Goal: Task Accomplishment & Management: Use online tool/utility

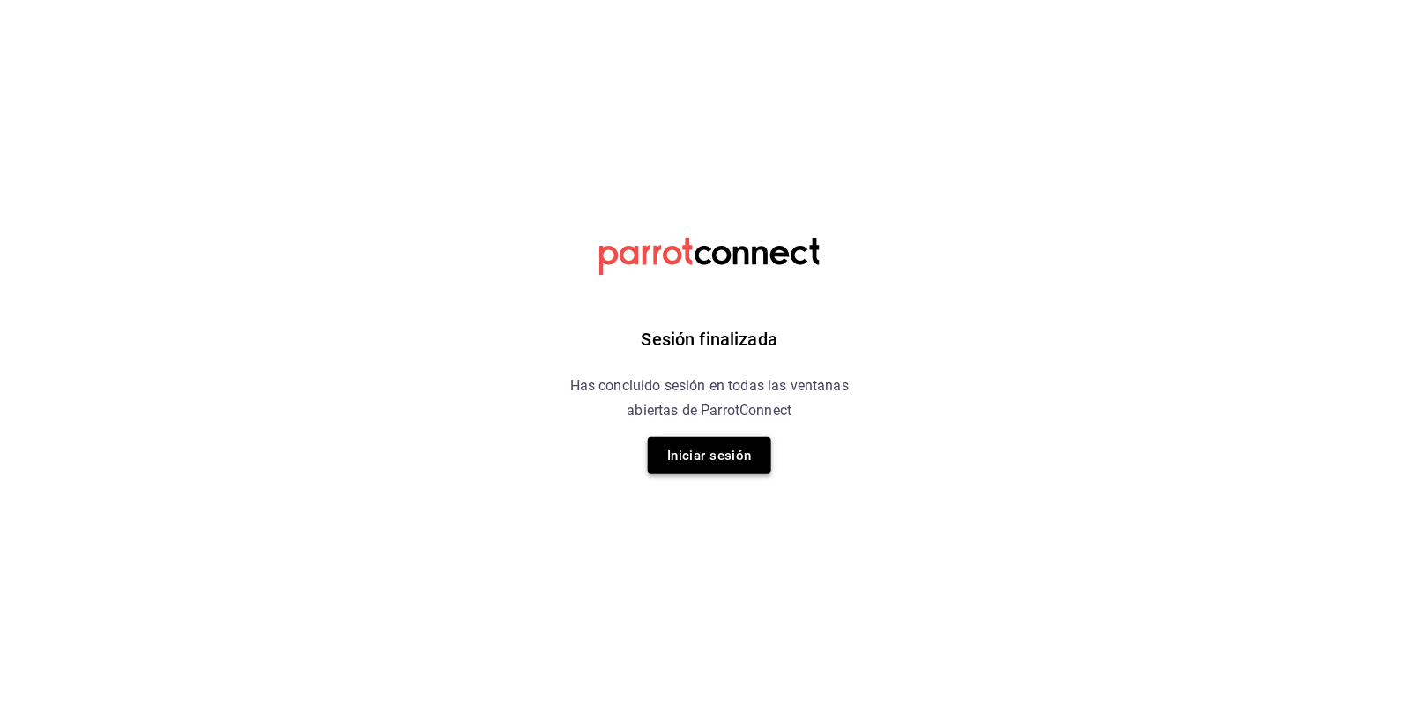
click at [723, 459] on button "Iniciar sesión" at bounding box center [709, 455] width 123 height 37
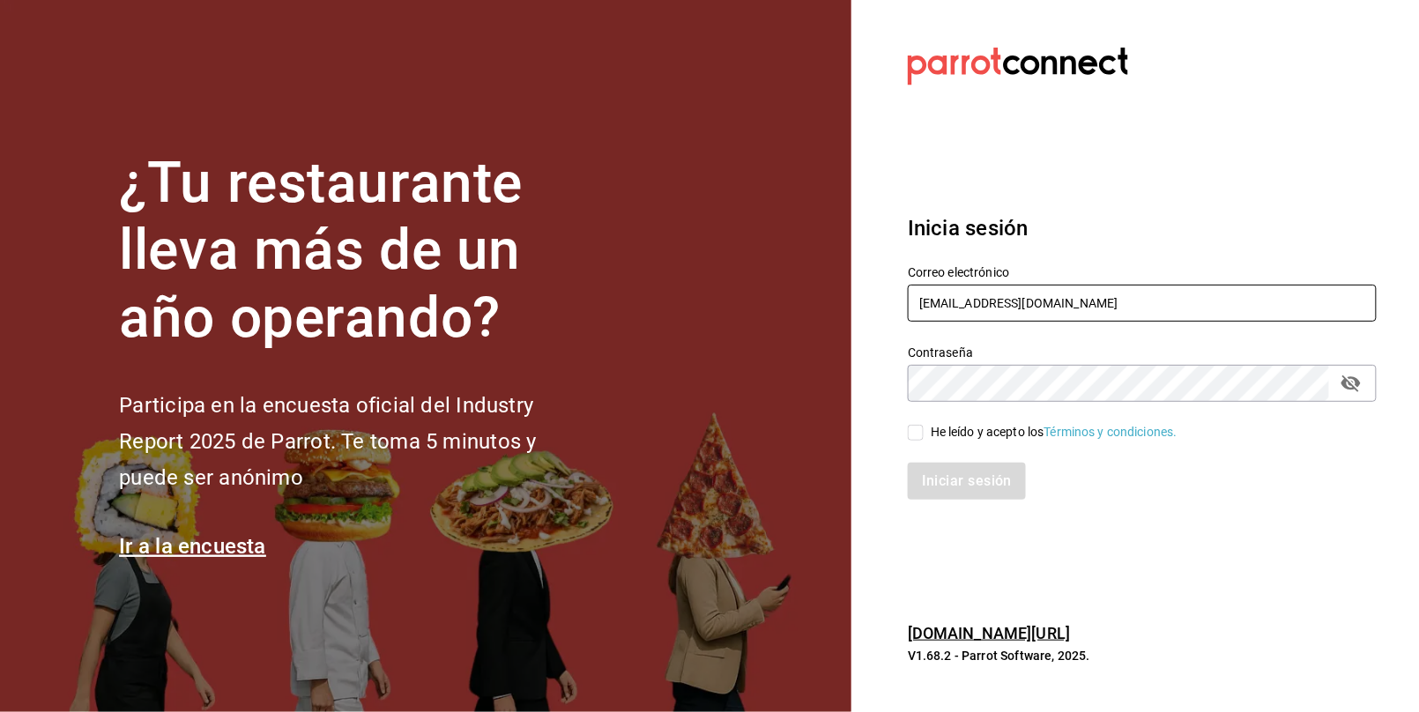
click at [1063, 315] on input "multiuser@peace.com" at bounding box center [1142, 303] width 469 height 37
type input "m"
paste input "dixieadmon@gmail.com"
type input "dixieadmon@gmail.com"
click at [879, 385] on section "Datos incorrectos. Verifica que tu Correo o Contraseña estén bien escritos. Ini…" at bounding box center [1136, 356] width 568 height 712
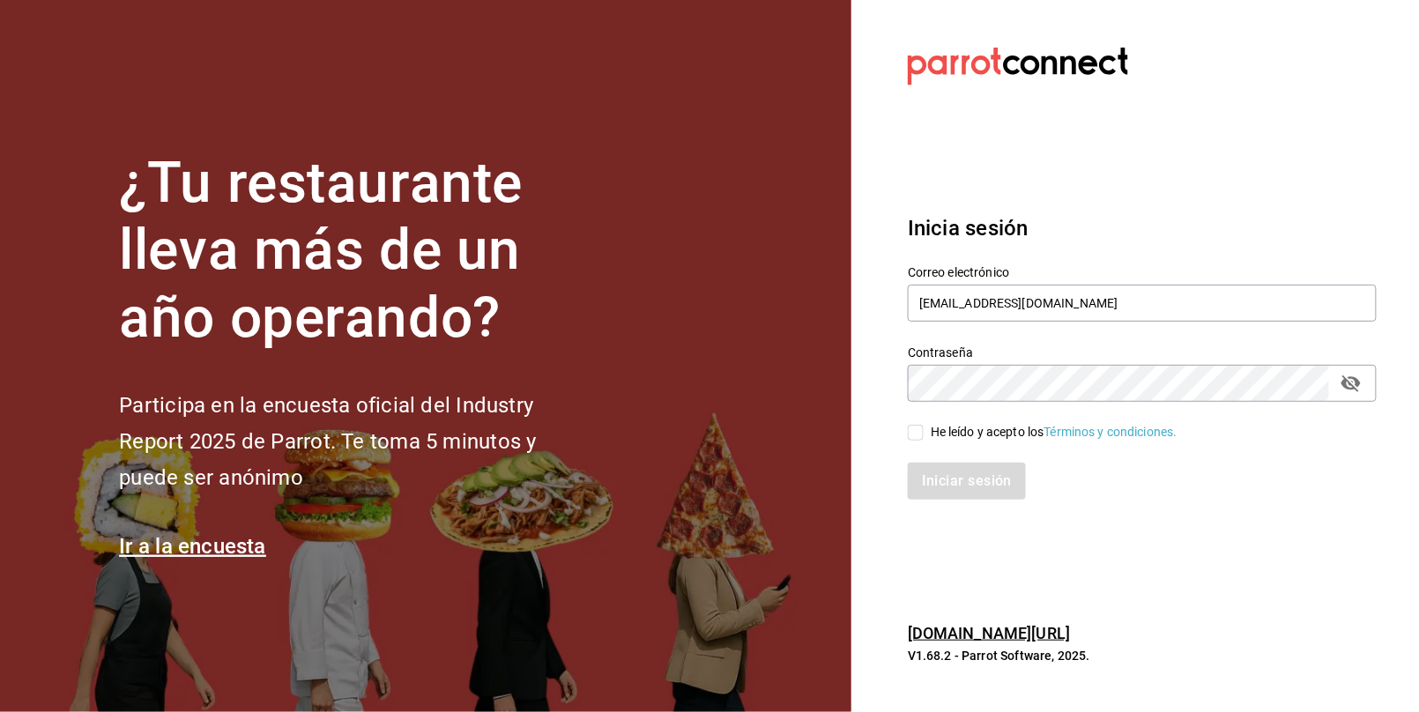
click at [980, 572] on section "Datos incorrectos. Verifica que tu Correo o Contraseña estén bien escritos. Ini…" at bounding box center [1136, 356] width 568 height 712
click at [925, 430] on span "He leído y acepto los Términos y condiciones." at bounding box center [1051, 432] width 254 height 19
click at [924, 430] on input "He leído y acepto los Términos y condiciones." at bounding box center [916, 433] width 16 height 16
checkbox input "true"
click at [967, 490] on button "Iniciar sesión" at bounding box center [968, 481] width 120 height 37
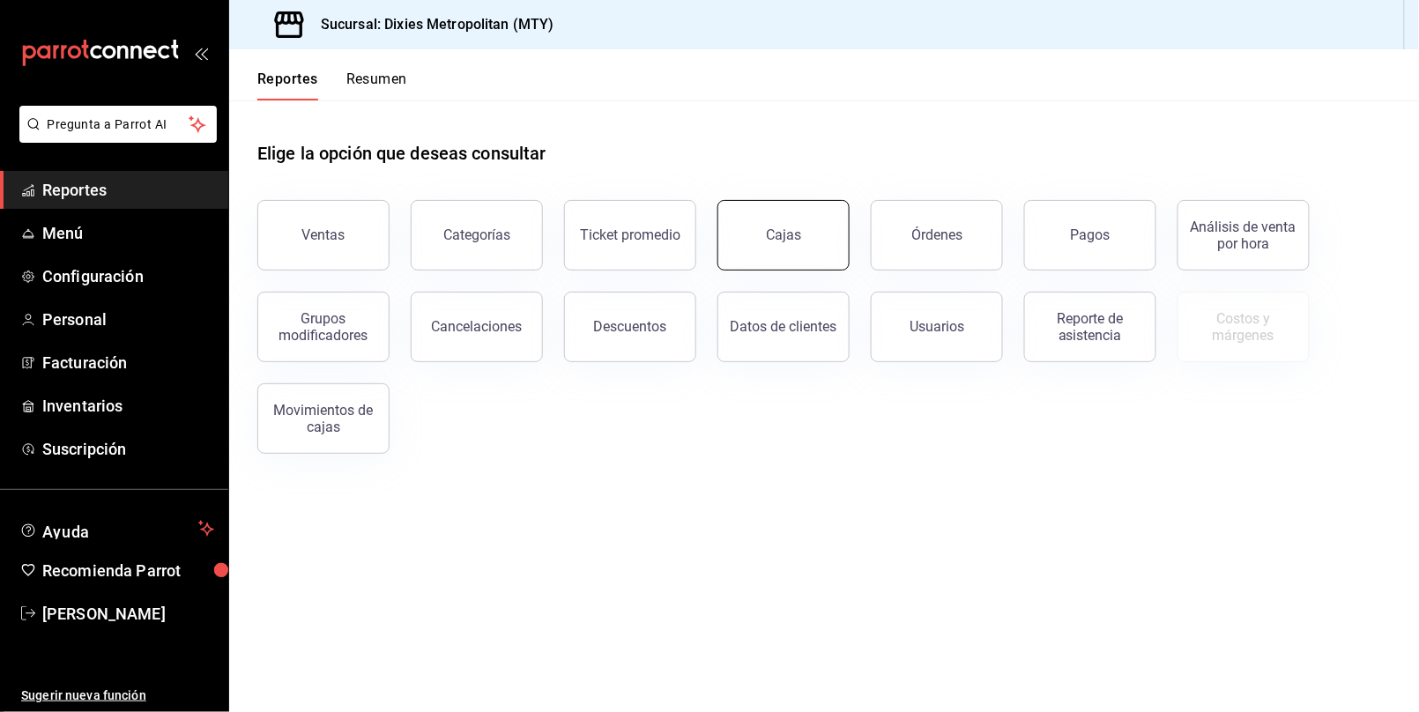
click at [770, 230] on div "Cajas" at bounding box center [783, 235] width 35 height 17
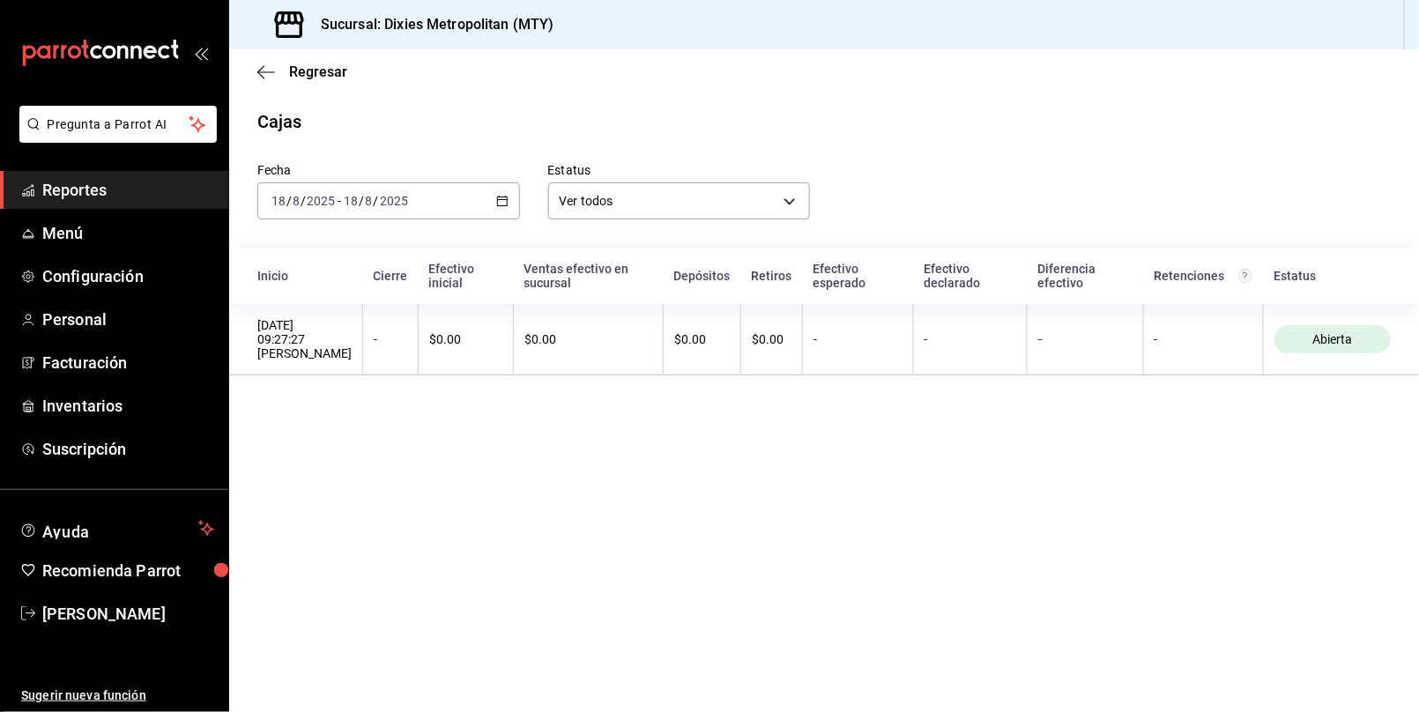
click at [497, 202] on \(Stroke\) "button" at bounding box center [502, 202] width 11 height 10
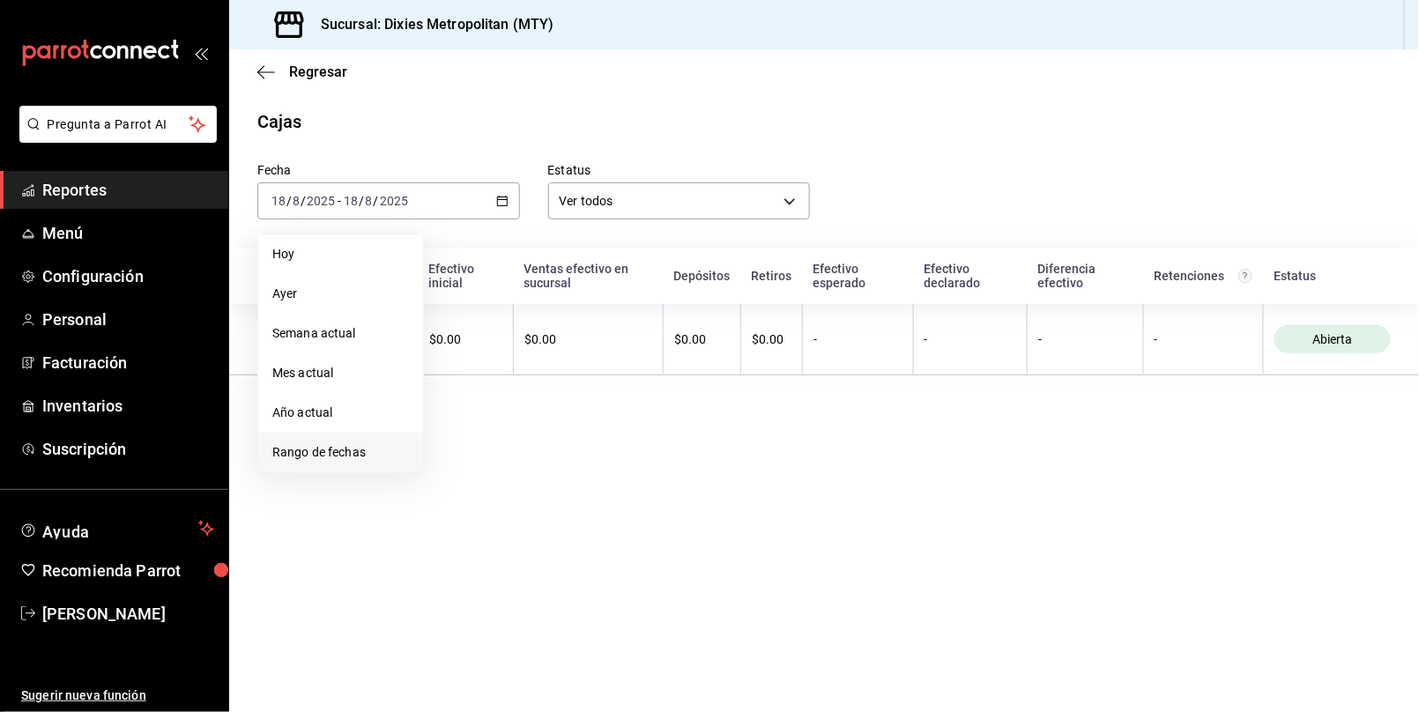
click at [333, 451] on span "Rango de fechas" at bounding box center [340, 452] width 137 height 19
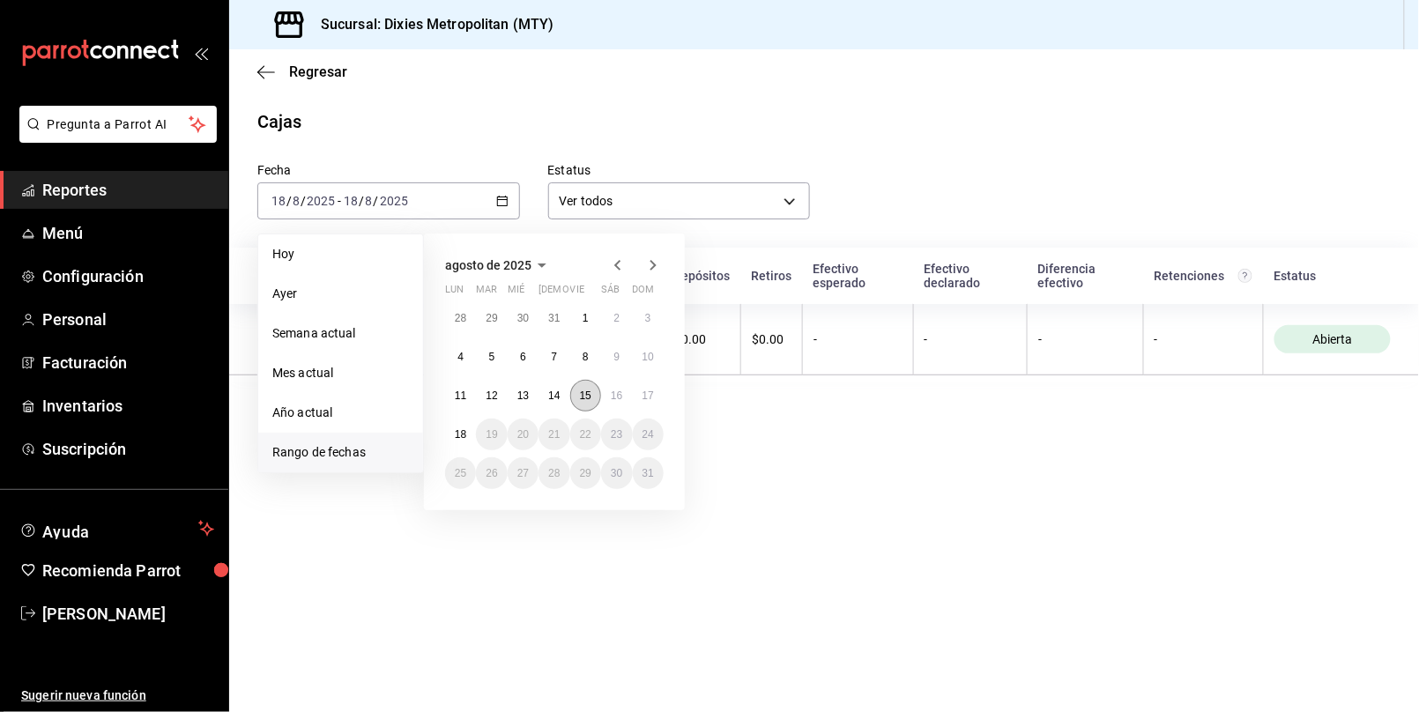
click at [584, 388] on button "15" at bounding box center [585, 396] width 31 height 32
click at [647, 390] on abbr "17" at bounding box center [648, 396] width 11 height 12
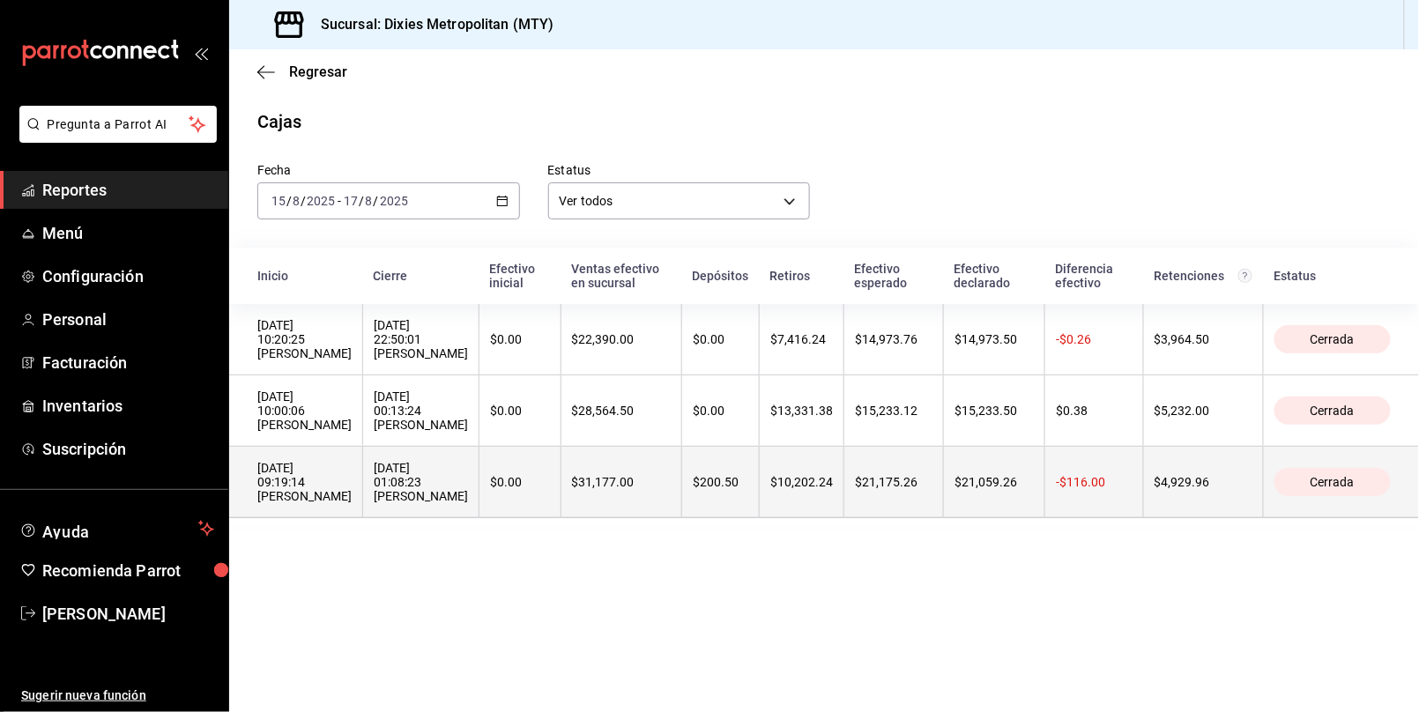
click at [845, 518] on th "$10,202.24" at bounding box center [802, 482] width 85 height 71
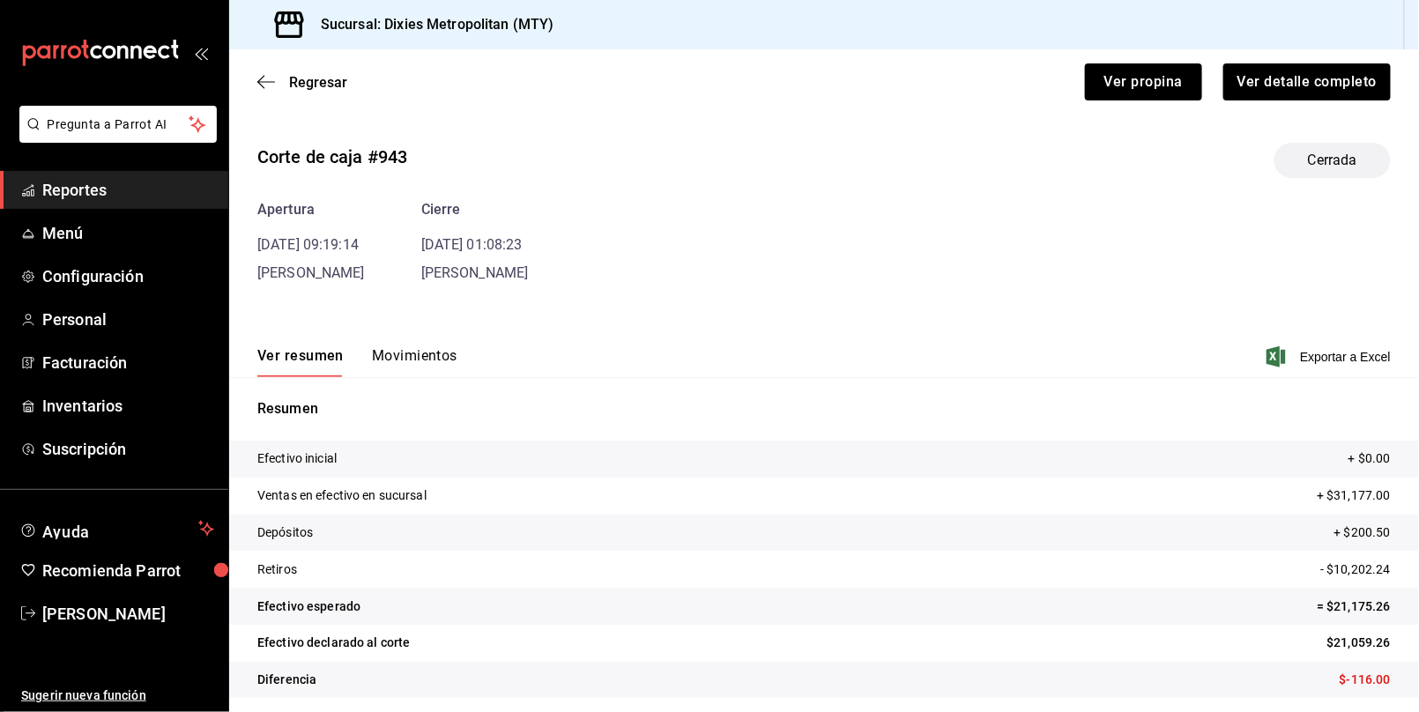
scroll to position [7, 0]
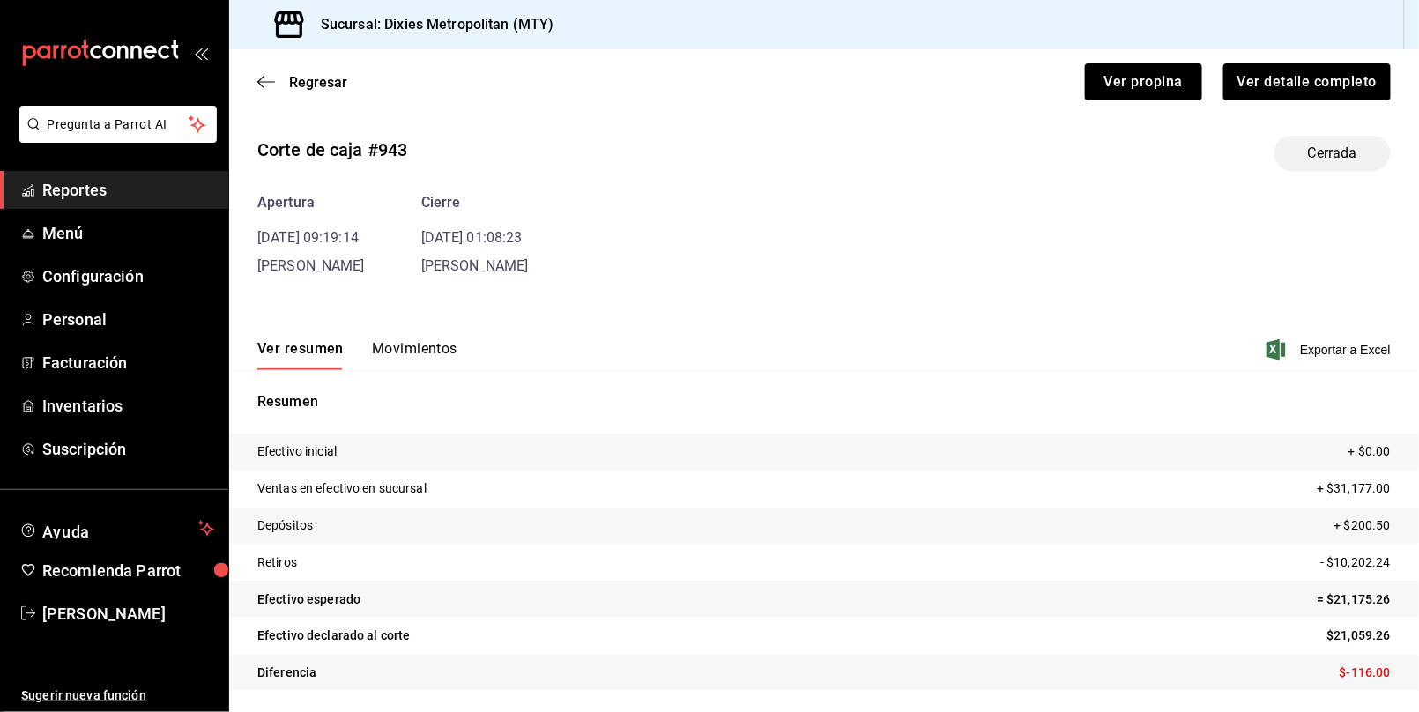
click at [410, 350] on button "Movimientos" at bounding box center [415, 355] width 86 height 30
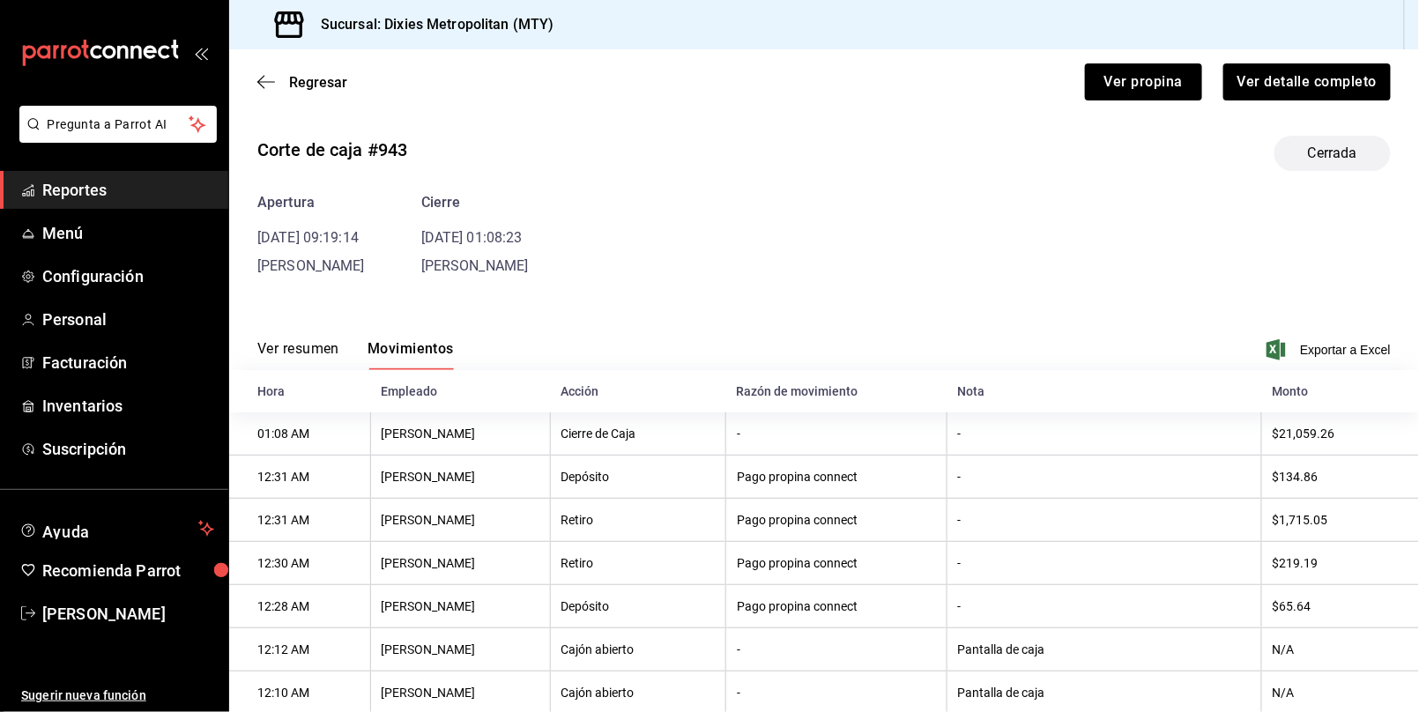
click at [413, 340] on button "Movimientos" at bounding box center [411, 355] width 86 height 30
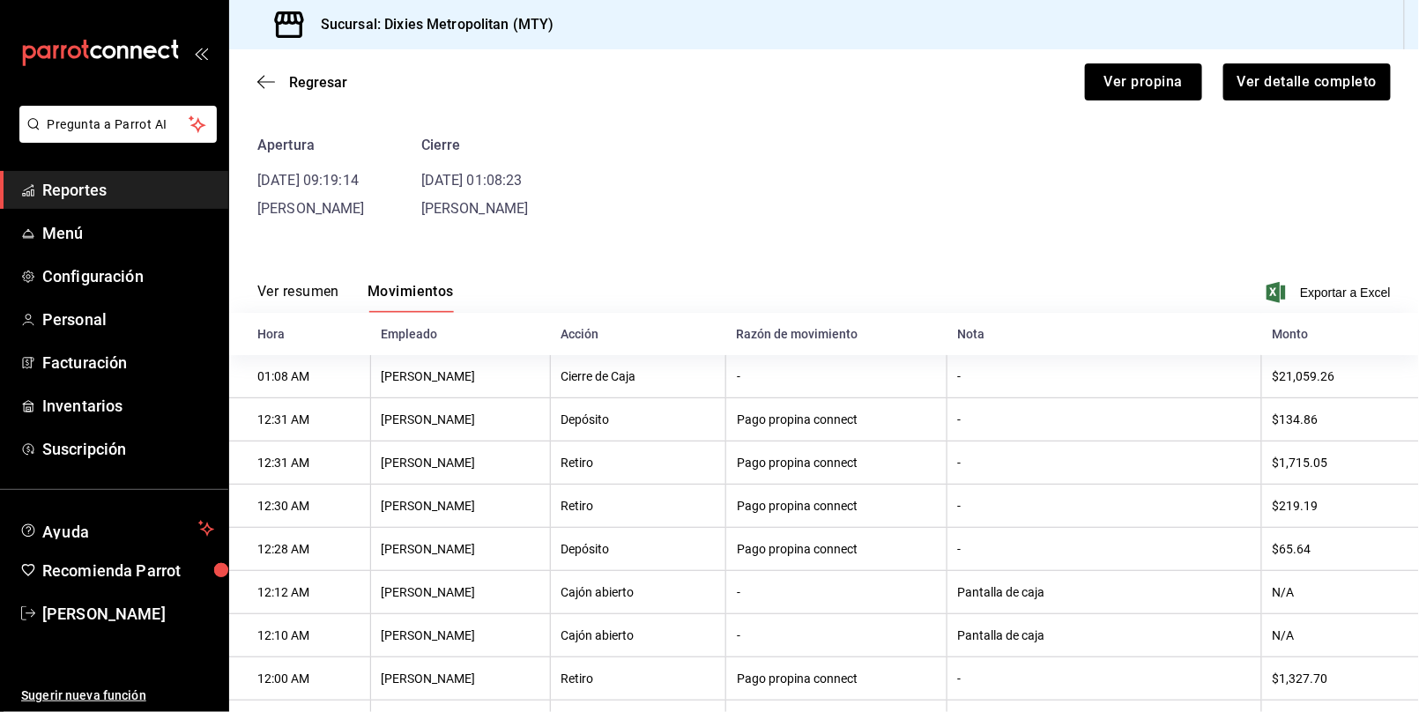
scroll to position [4, 0]
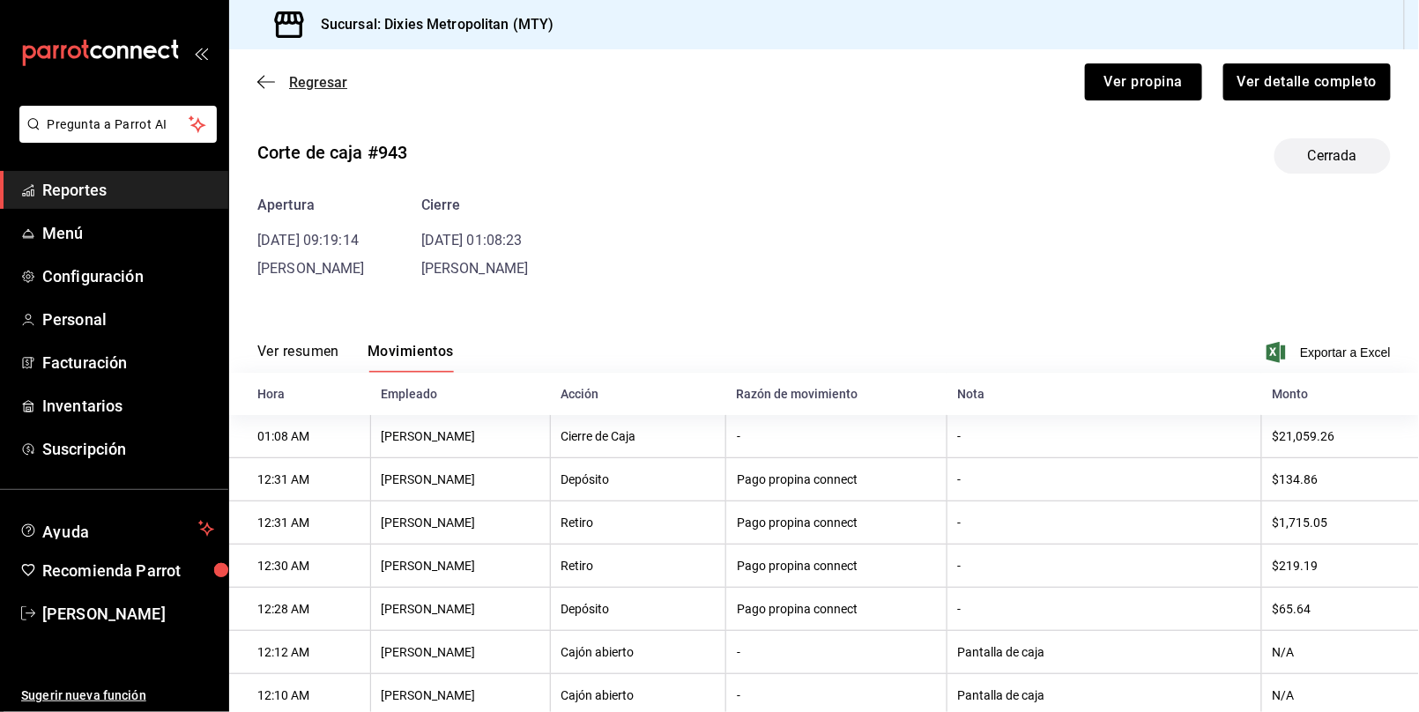
click at [257, 78] on icon "button" at bounding box center [266, 82] width 18 height 16
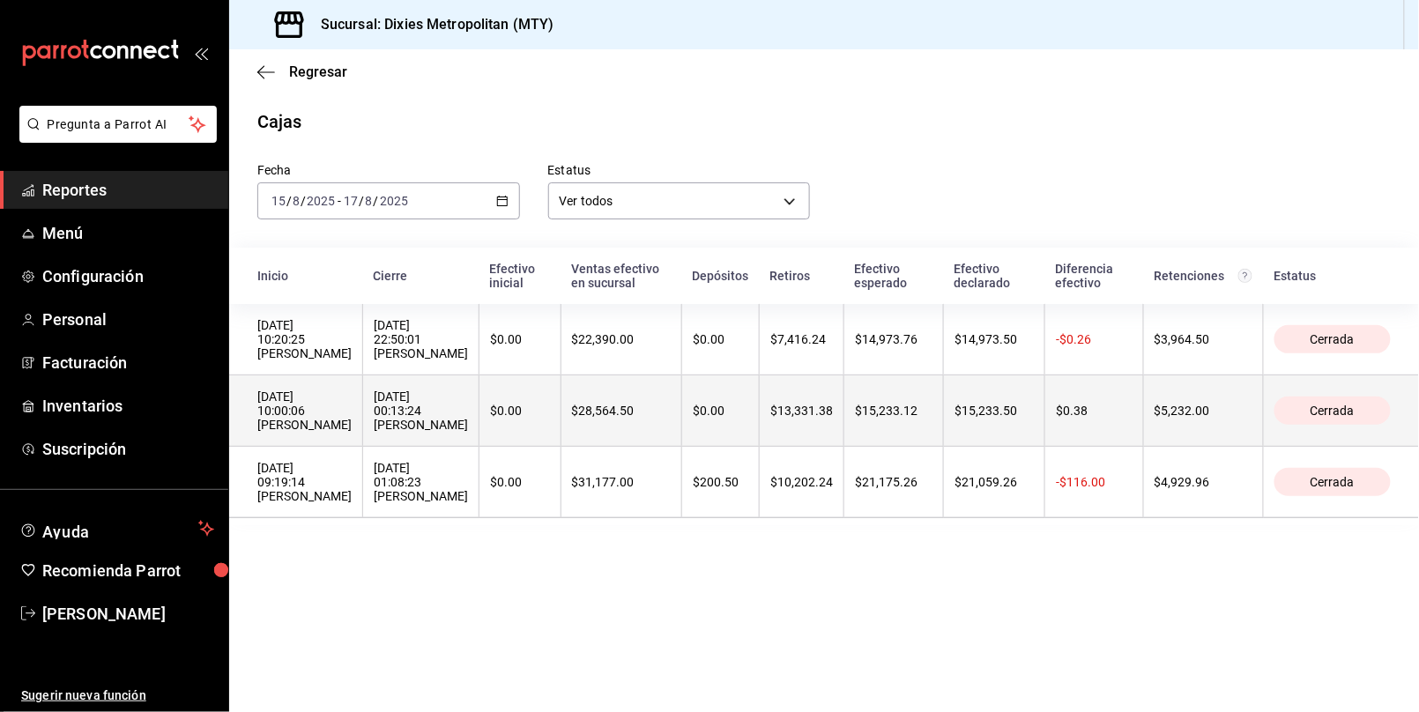
click at [833, 418] on div "$13,331.38" at bounding box center [802, 411] width 63 height 14
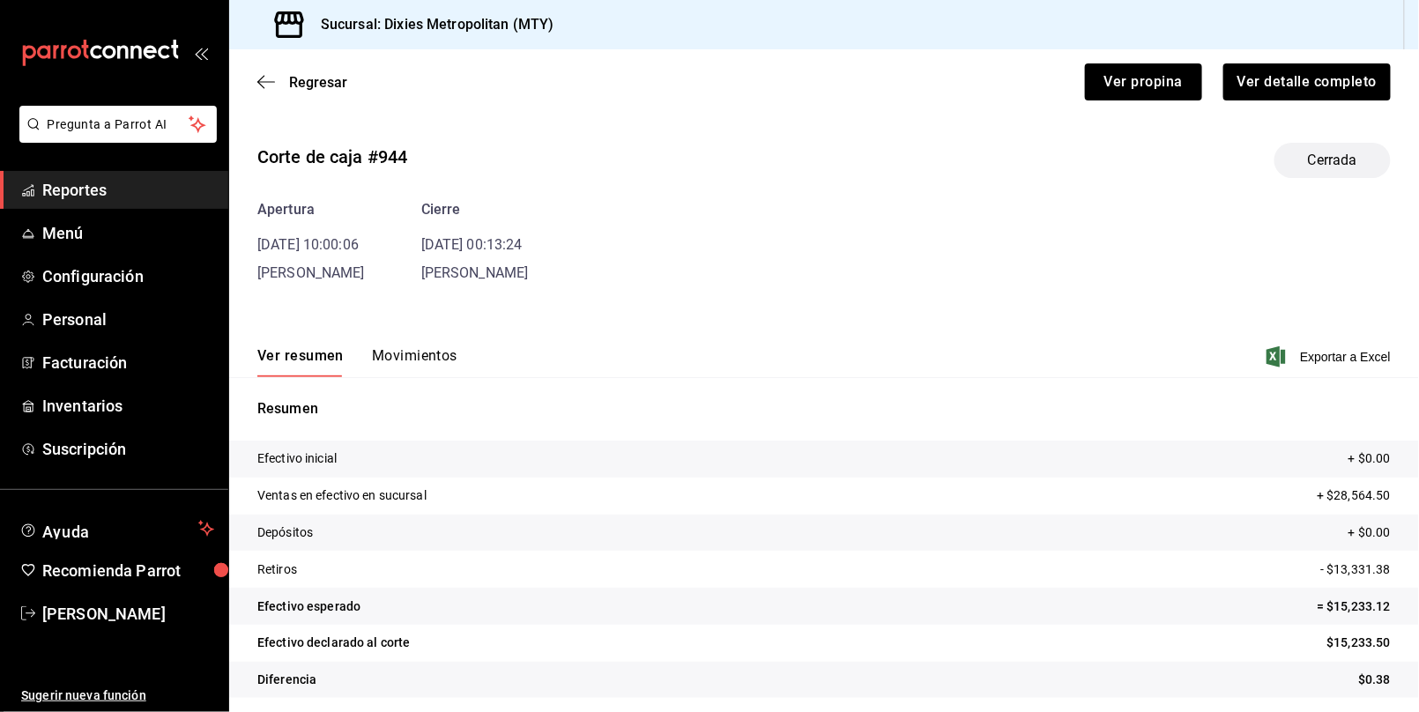
click at [445, 354] on button "Movimientos" at bounding box center [415, 362] width 86 height 30
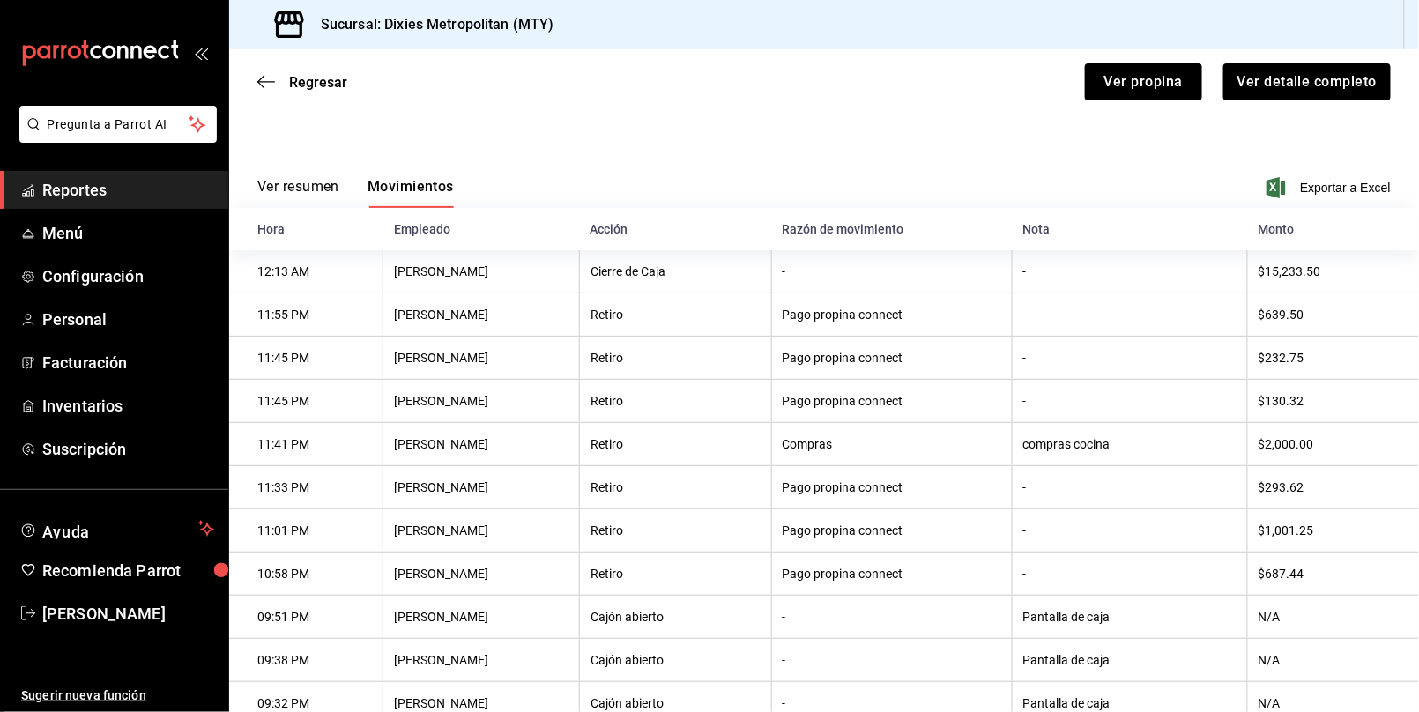
scroll to position [135, 0]
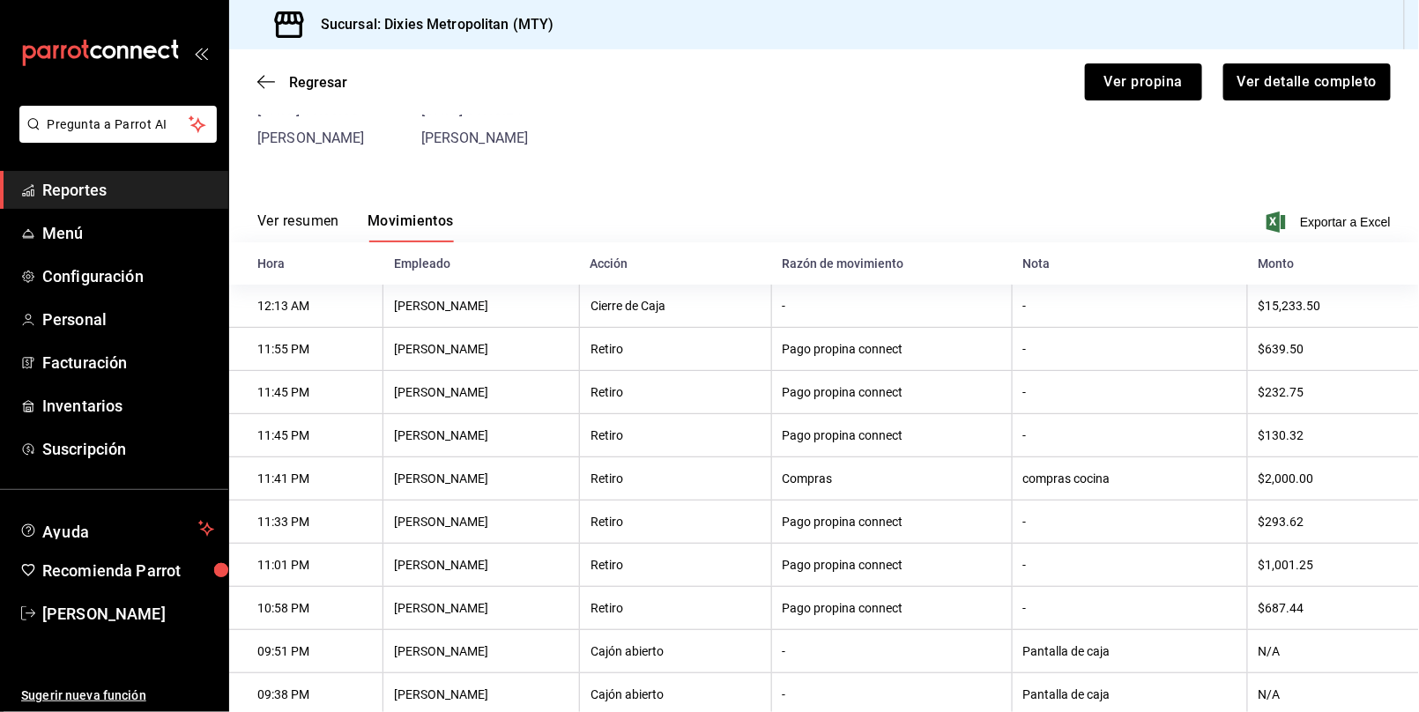
click at [293, 71] on div "Regresar Ver propina Ver detalle completo" at bounding box center [824, 81] width 1190 height 65
click at [263, 81] on icon "button" at bounding box center [266, 82] width 18 height 16
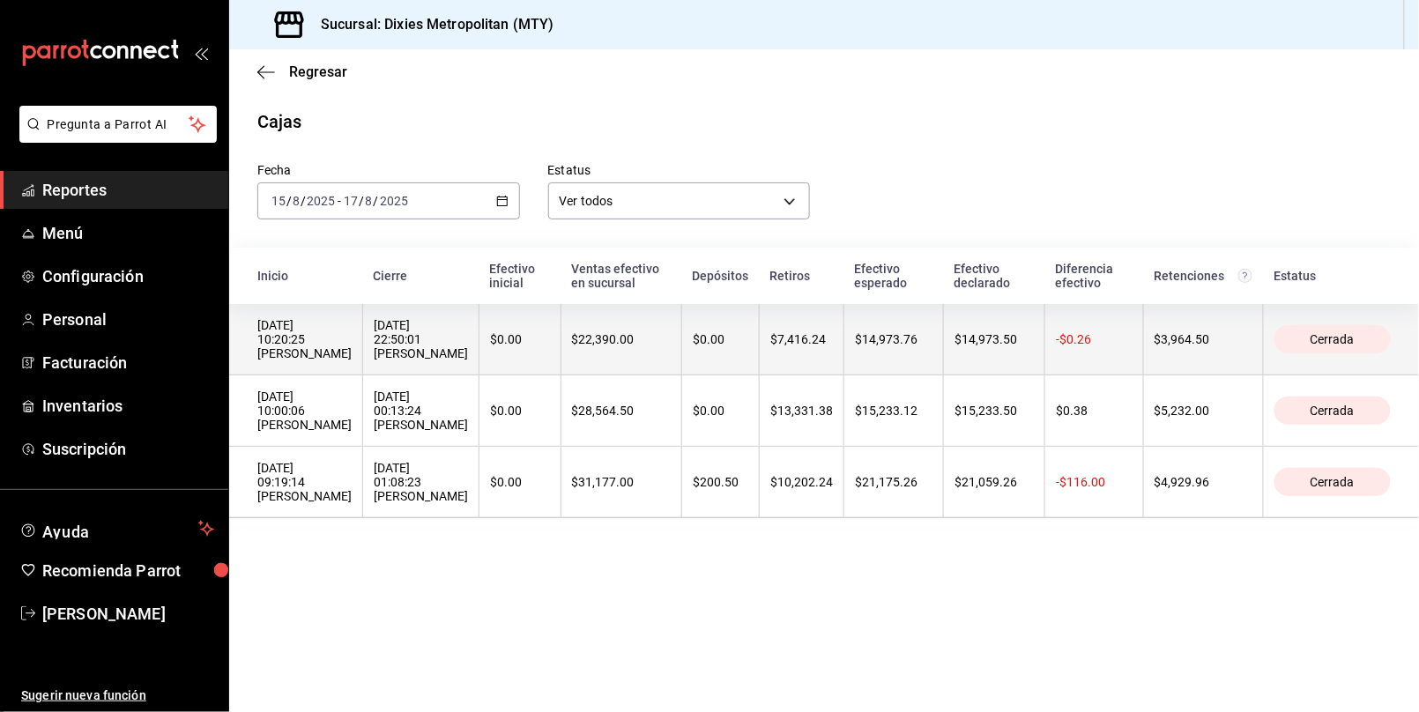
click at [833, 346] on div "$7,416.24" at bounding box center [802, 339] width 63 height 14
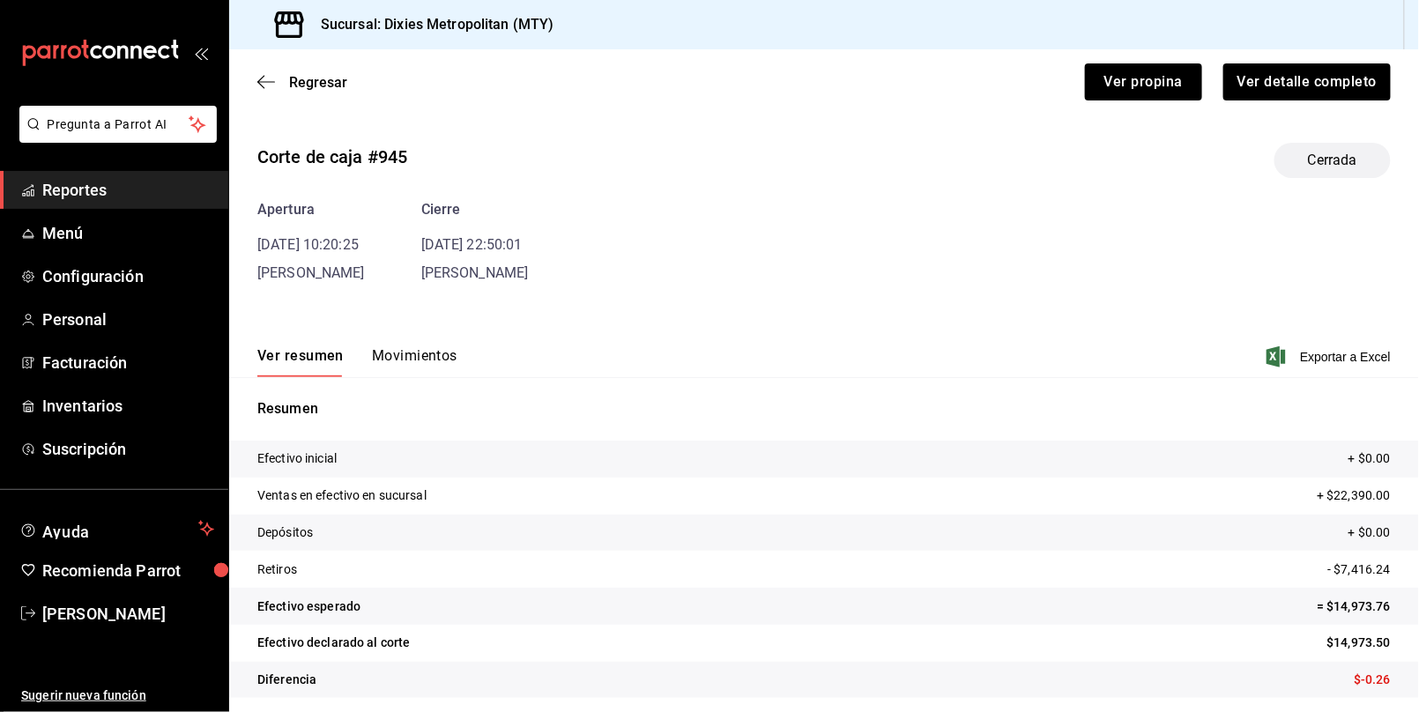
click at [407, 357] on button "Movimientos" at bounding box center [415, 362] width 86 height 30
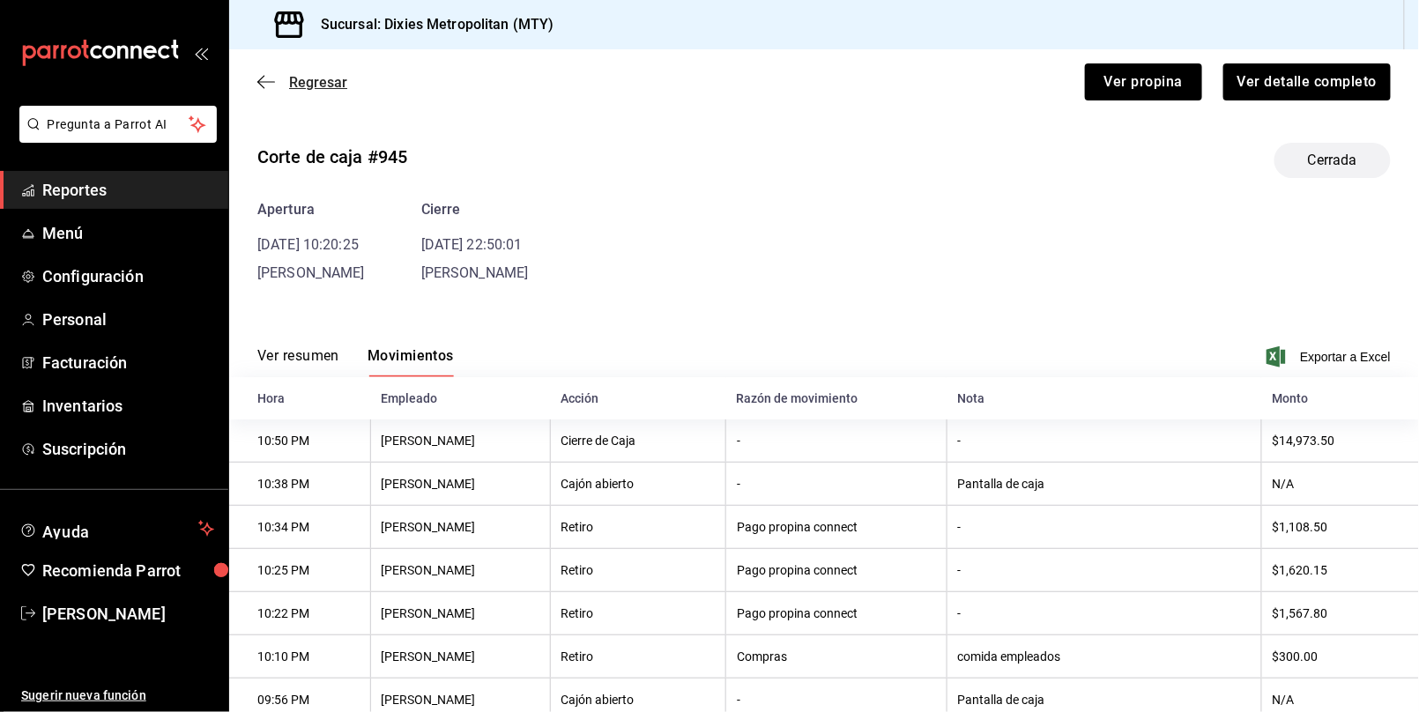
click at [258, 81] on icon "button" at bounding box center [260, 82] width 7 height 13
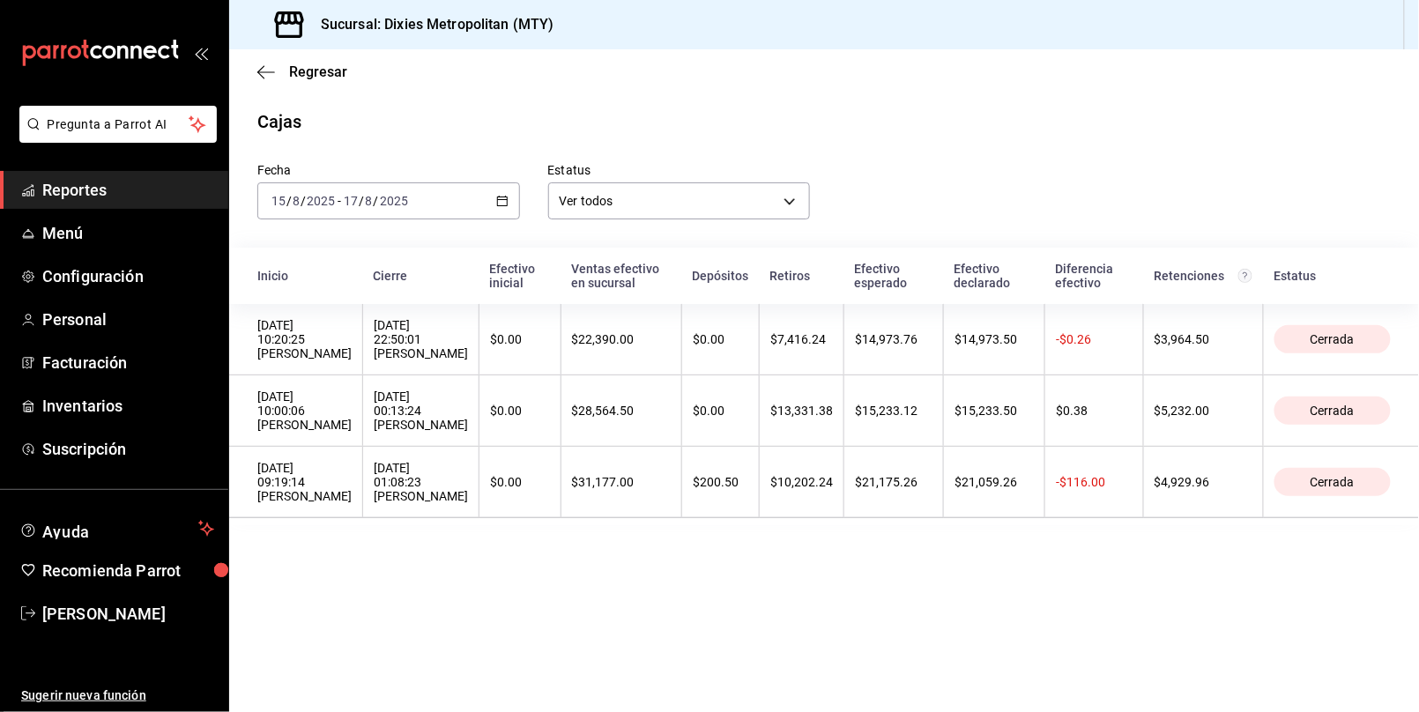
click at [1146, 175] on div "Fecha [DATE] [DATE] - [DATE] [DATE] Estatus Ver todos ALL" at bounding box center [810, 177] width 1162 height 85
click at [261, 71] on icon "button" at bounding box center [266, 72] width 18 height 16
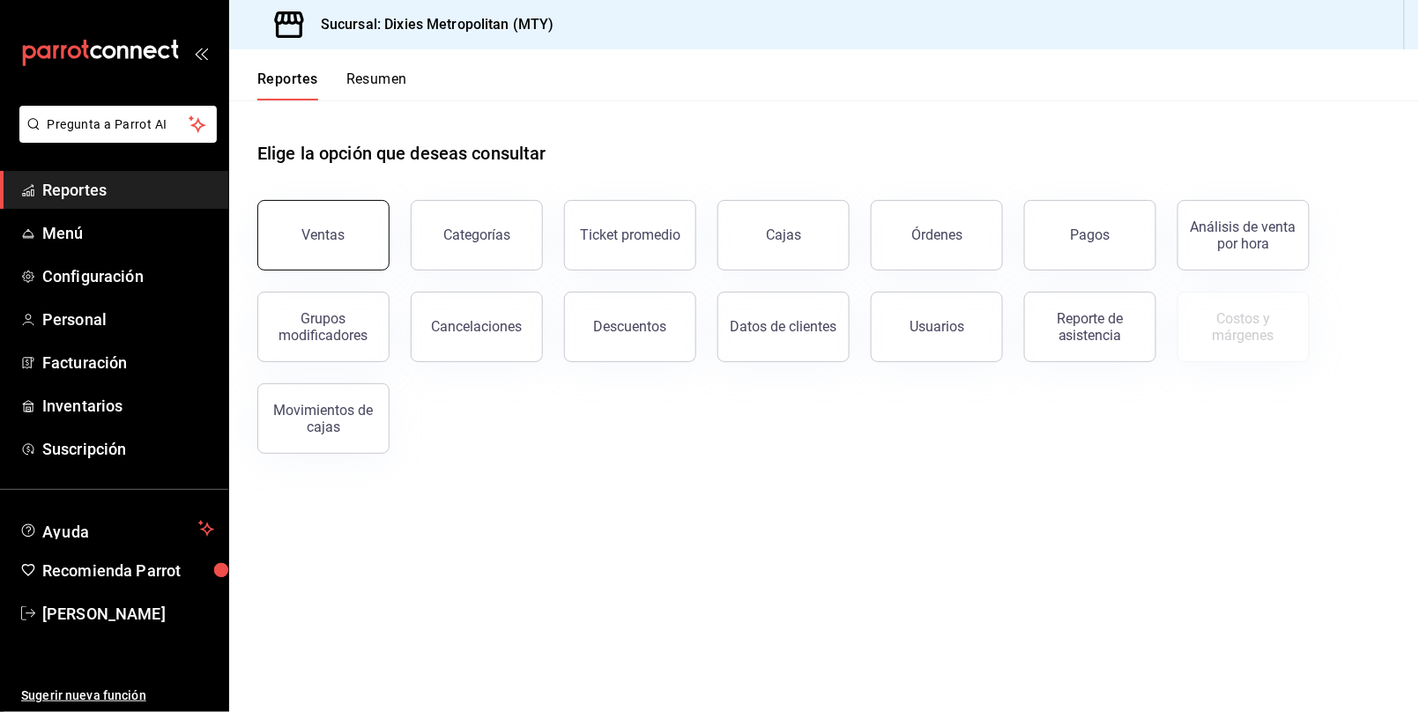
click at [333, 236] on div "Ventas" at bounding box center [323, 235] width 43 height 17
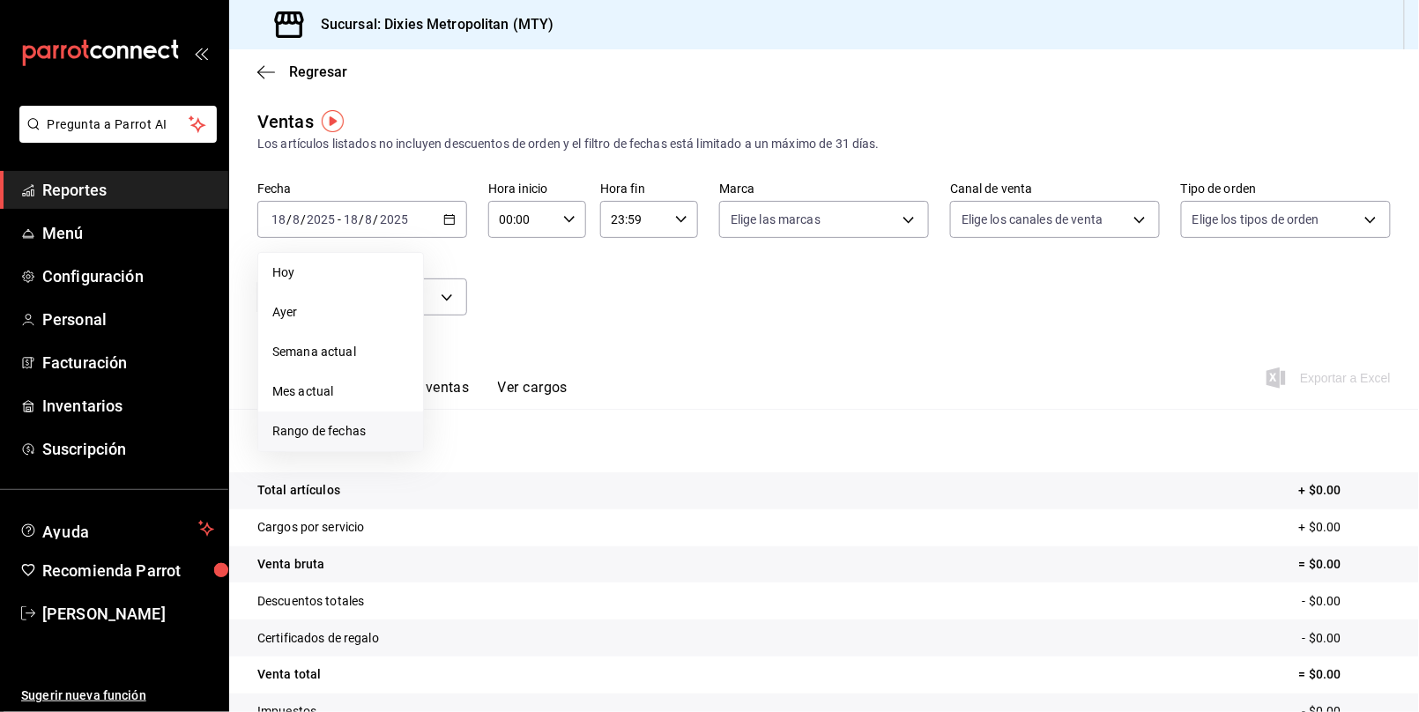
click at [364, 428] on span "Rango de fechas" at bounding box center [340, 431] width 137 height 19
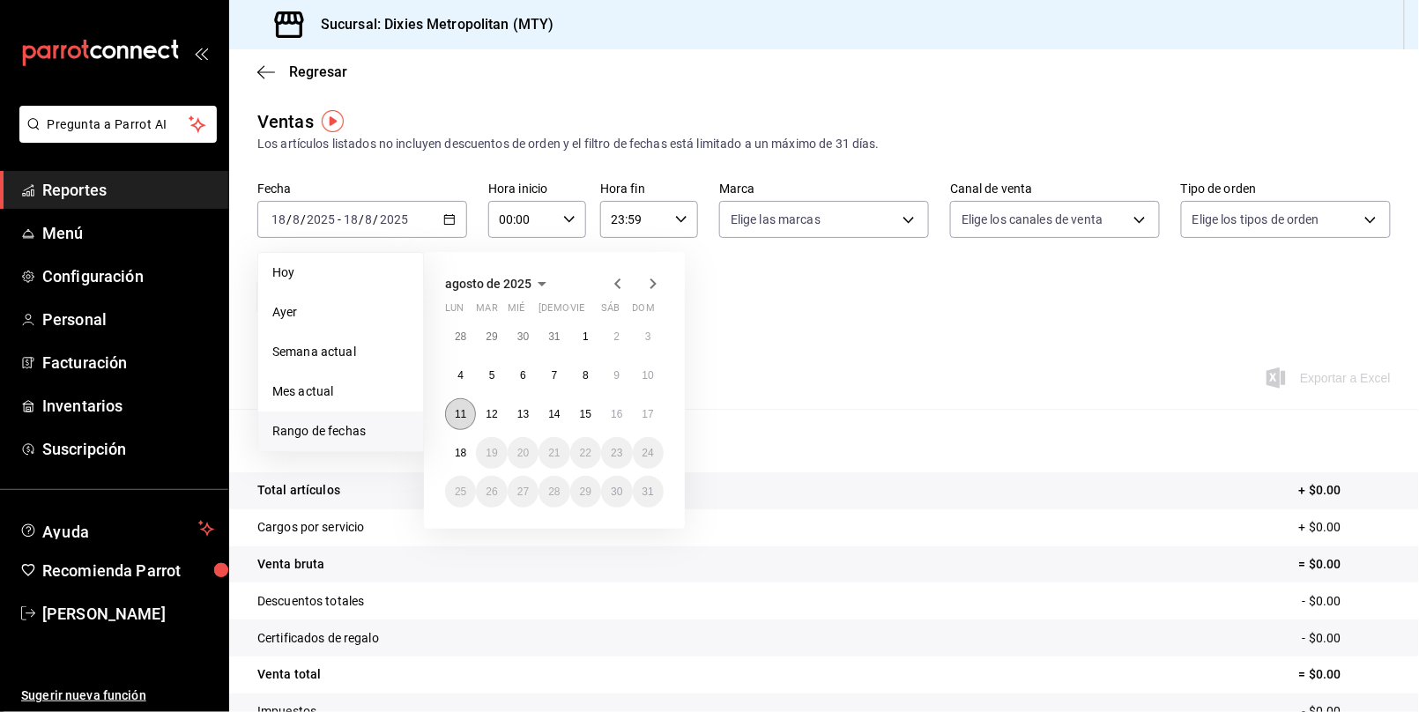
click at [459, 421] on button "11" at bounding box center [460, 415] width 31 height 32
click at [650, 411] on abbr "17" at bounding box center [648, 414] width 11 height 12
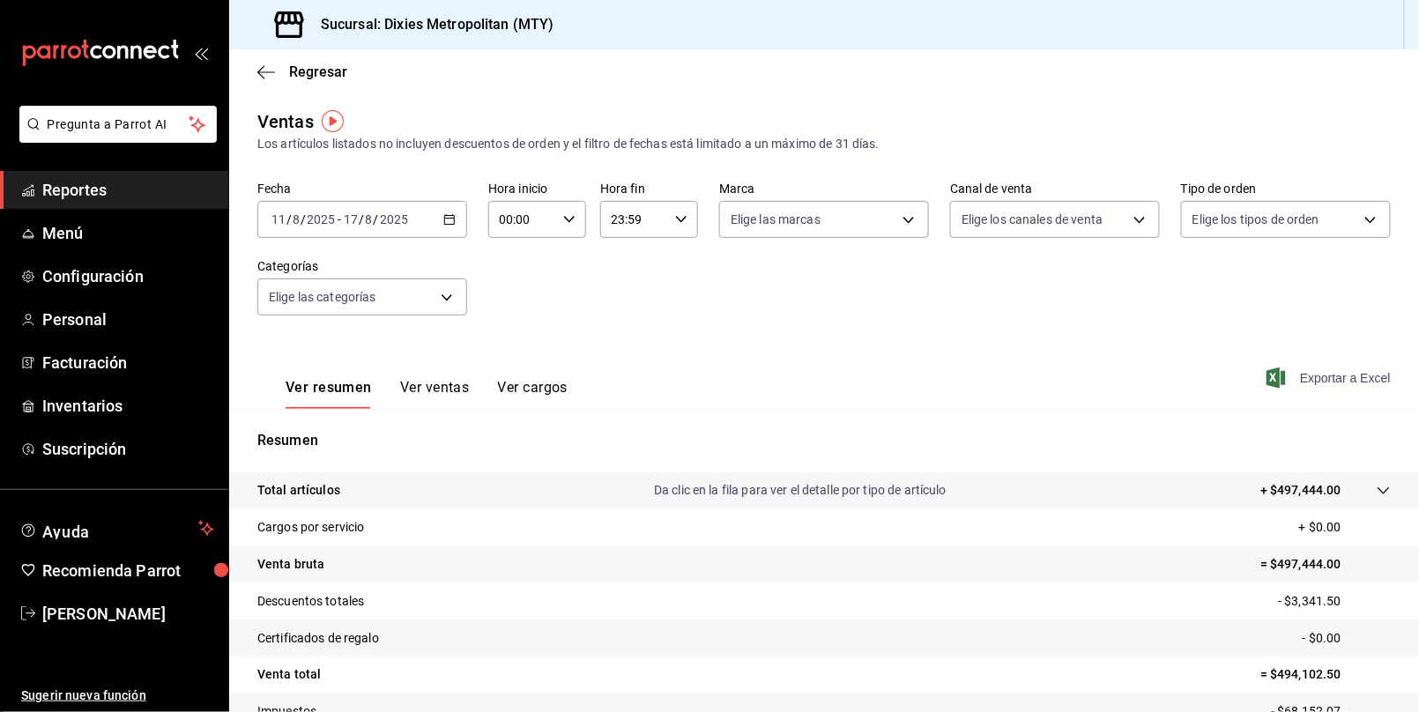
click at [1313, 381] on span "Exportar a Excel" at bounding box center [1330, 378] width 121 height 21
